Goal: Check status: Check status

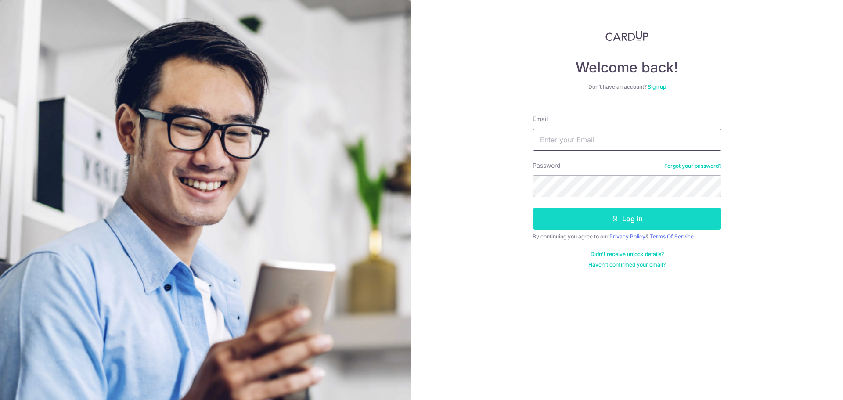
type input "dennis@steelpro.com.sg"
click at [600, 211] on button "Log in" at bounding box center [626, 219] width 189 height 22
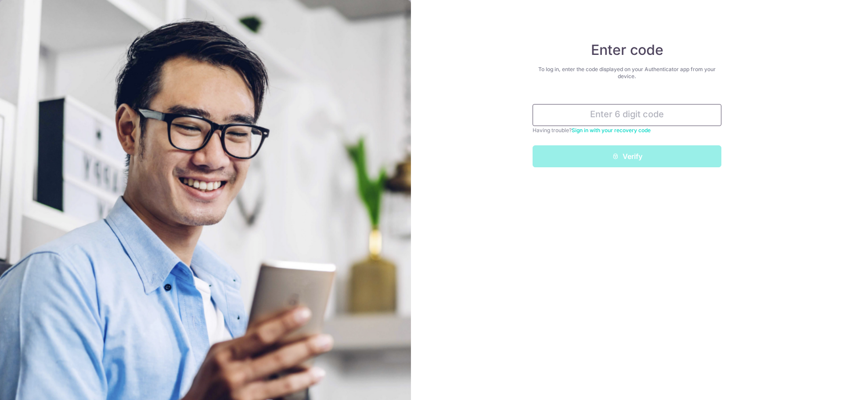
click at [584, 120] on input "text" at bounding box center [626, 115] width 189 height 22
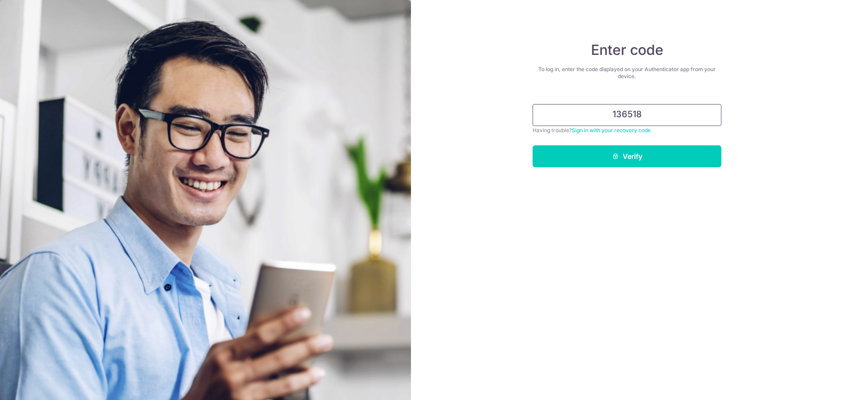
type input "136518"
click at [532, 145] on button "Verify" at bounding box center [626, 156] width 189 height 22
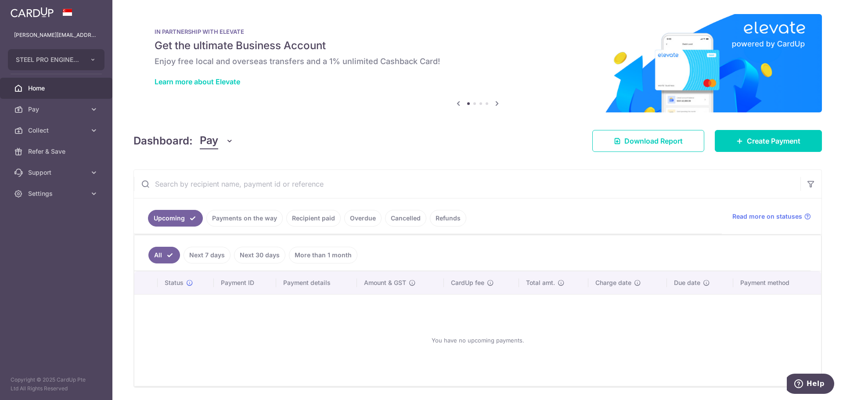
click at [321, 228] on ul "Upcoming Payments on the way Recipient paid Overdue Cancelled Refunds" at bounding box center [428, 216] width 588 height 36
click at [320, 227] on ul "Upcoming Payments on the way Recipient paid Overdue Cancelled Refunds" at bounding box center [428, 216] width 588 height 36
click at [320, 223] on link "Recipient paid" at bounding box center [313, 218] width 54 height 17
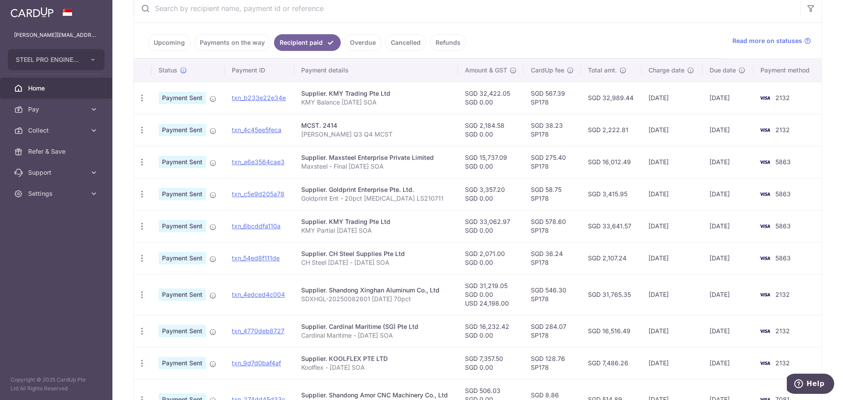
scroll to position [259, 0]
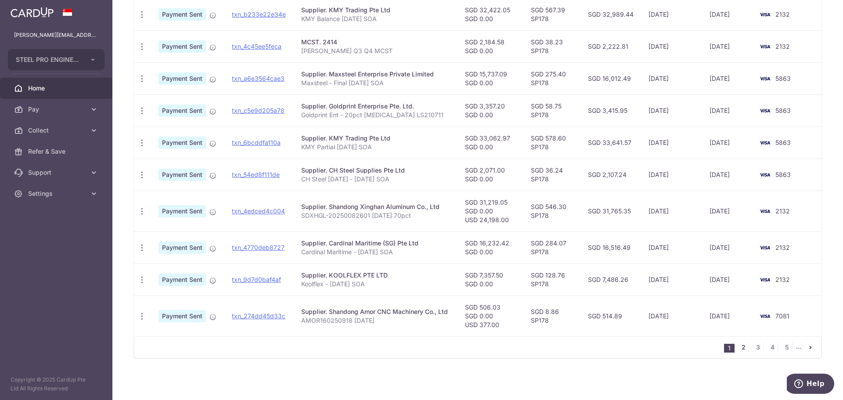
click at [738, 348] on link "2" at bounding box center [743, 347] width 11 height 11
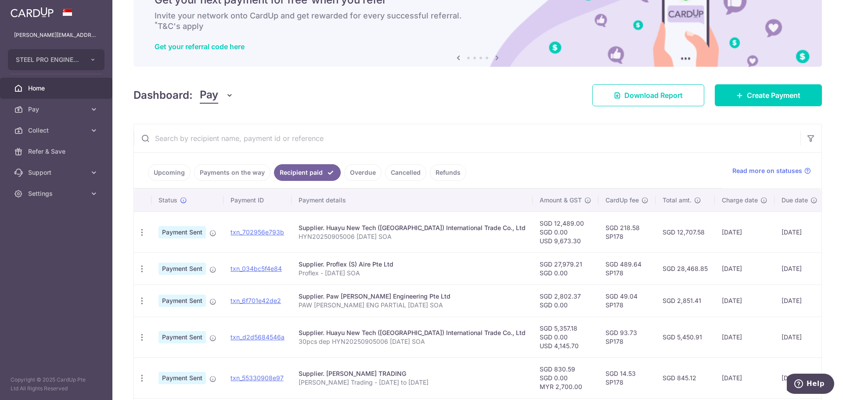
scroll to position [0, 0]
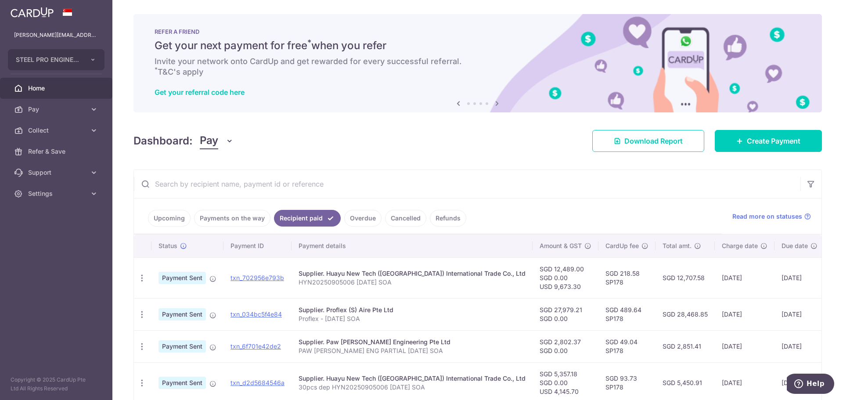
click at [213, 224] on link "Payments on the way" at bounding box center [232, 218] width 76 height 17
